Goal: Task Accomplishment & Management: Manage account settings

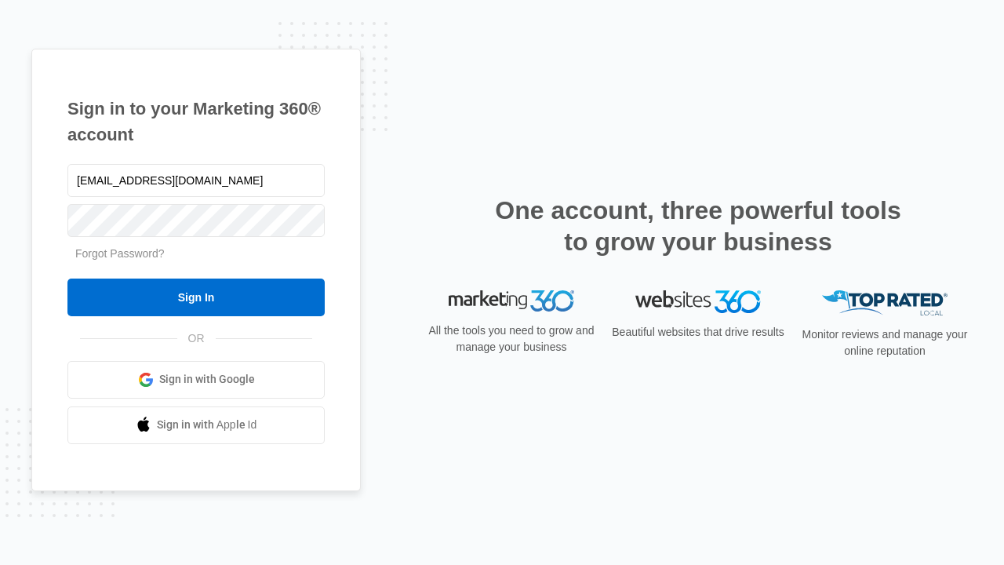
type input "[EMAIL_ADDRESS][DOMAIN_NAME]"
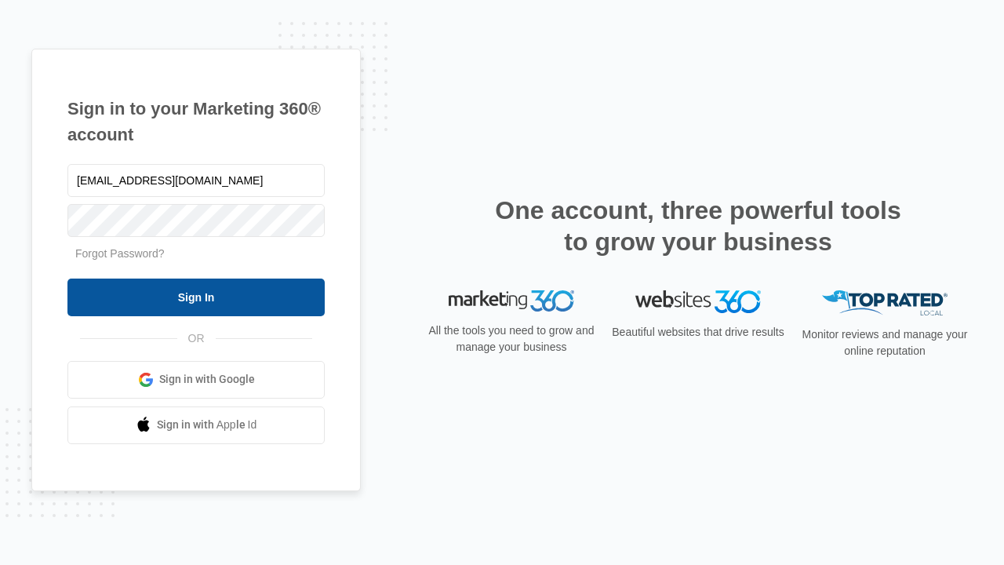
click at [196, 297] on input "Sign In" at bounding box center [195, 297] width 257 height 38
